Goal: Navigation & Orientation: Find specific page/section

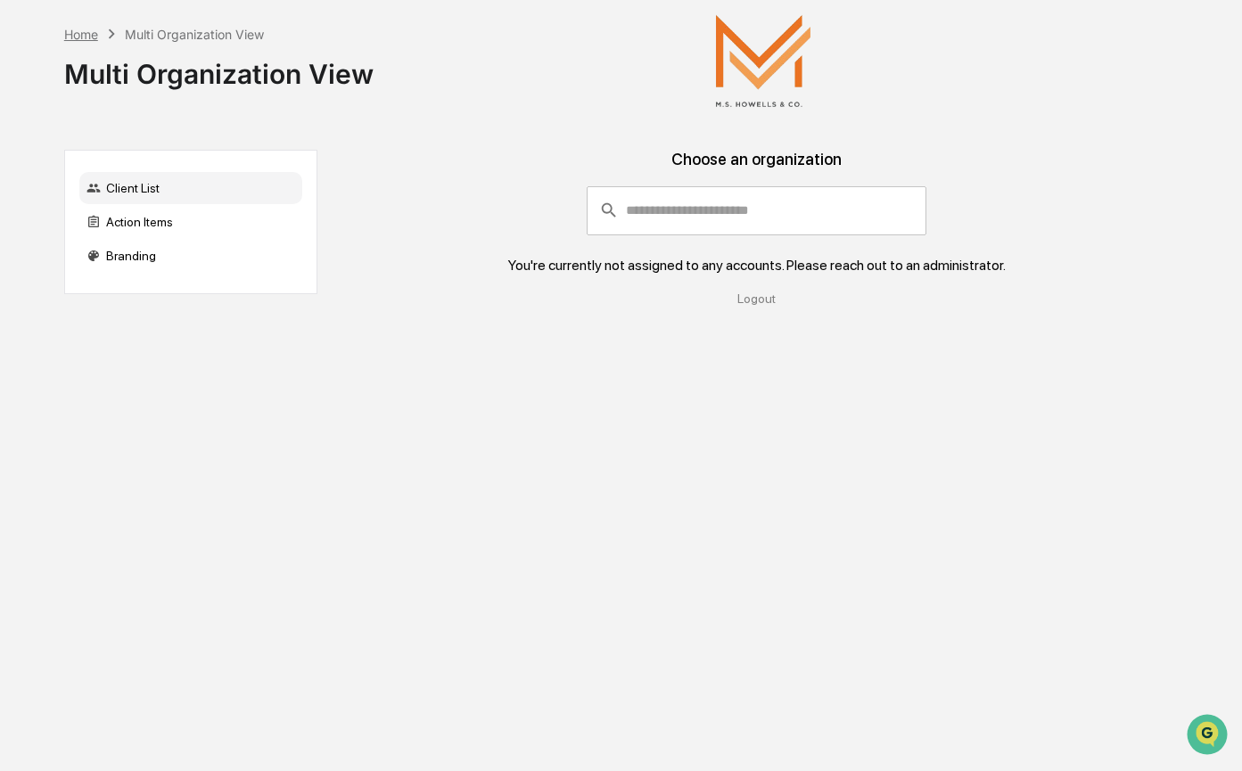
click at [83, 37] on div "Home" at bounding box center [81, 34] width 34 height 15
click at [72, 28] on div "Home" at bounding box center [81, 34] width 34 height 15
click at [84, 40] on div "Home" at bounding box center [81, 34] width 34 height 15
click at [224, 81] on div "Multi Organization View" at bounding box center [218, 67] width 309 height 46
click at [82, 33] on div "Home" at bounding box center [81, 34] width 34 height 15
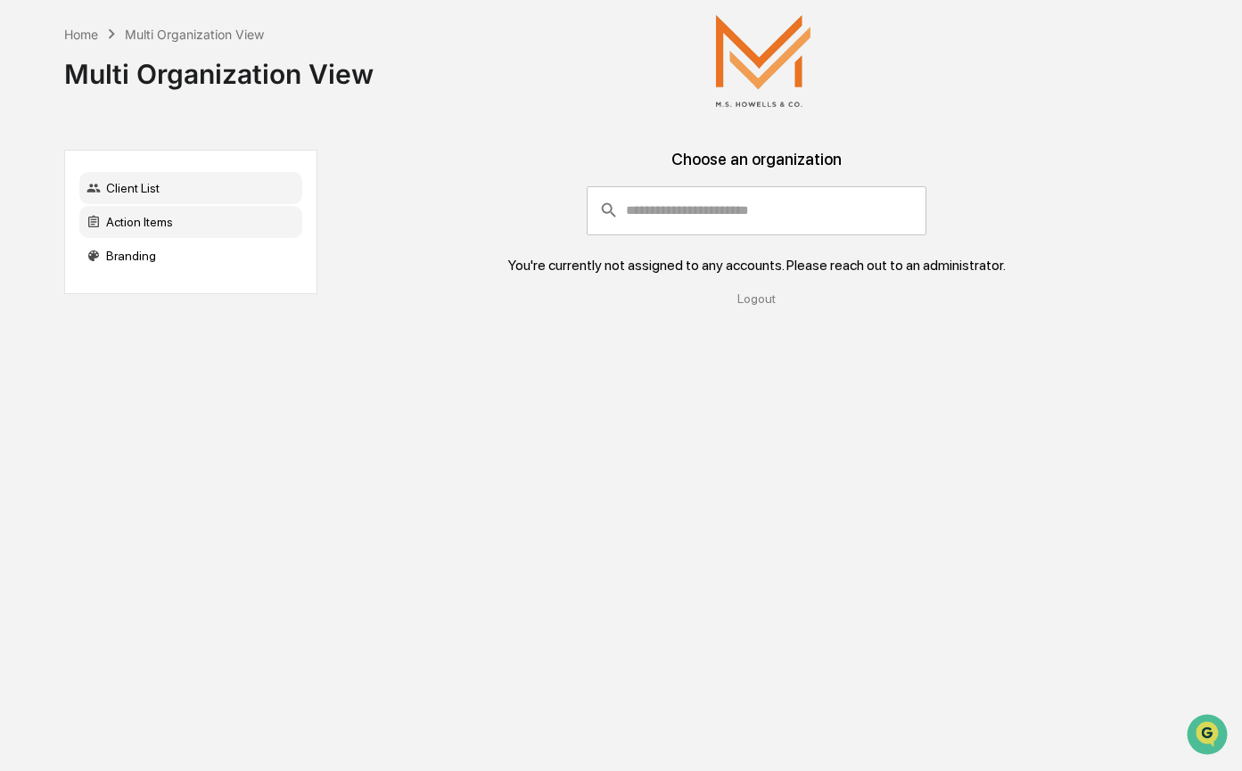
click at [180, 229] on div "Action Items" at bounding box center [190, 222] width 223 height 32
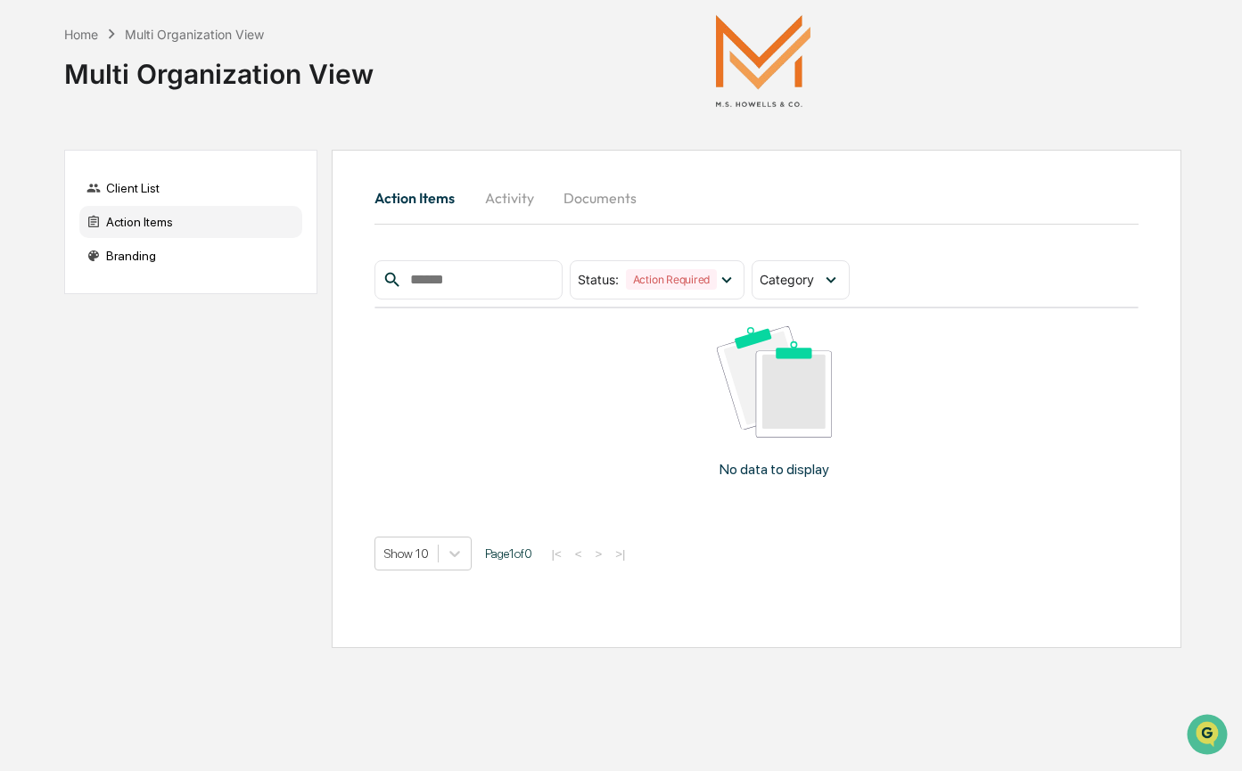
click at [256, 86] on div "Multi Organization View" at bounding box center [218, 67] width 309 height 46
click at [86, 30] on div "Home" at bounding box center [81, 34] width 34 height 15
